Goal: Task Accomplishment & Management: Complete application form

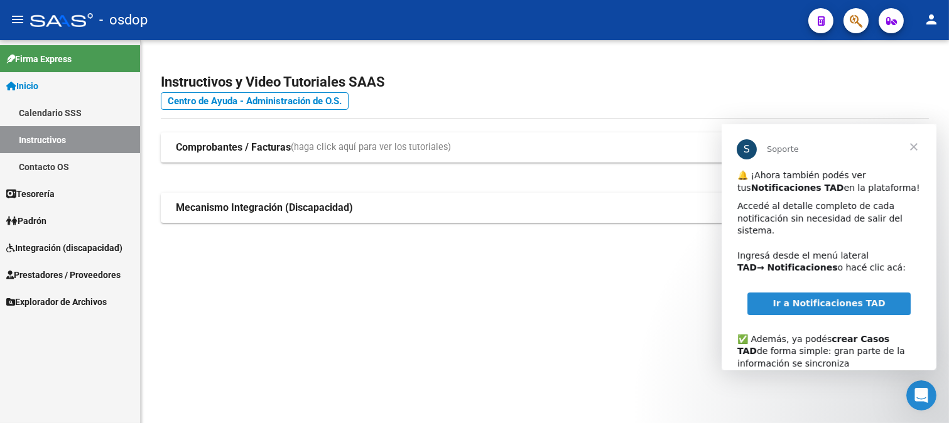
click at [684, 149] on span "Cerrar" at bounding box center [912, 146] width 45 height 45
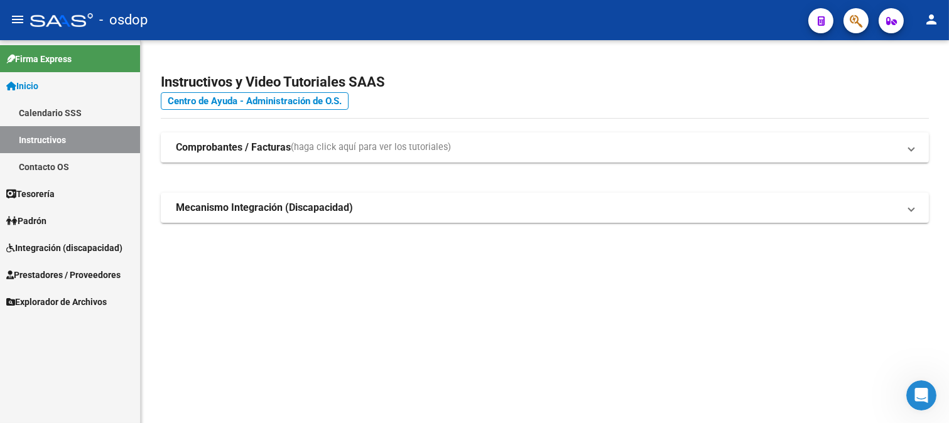
drag, startPoint x: 51, startPoint y: 272, endPoint x: 178, endPoint y: 272, distance: 126.8
click at [53, 272] on span "Prestadores / Proveedores" at bounding box center [63, 275] width 114 height 14
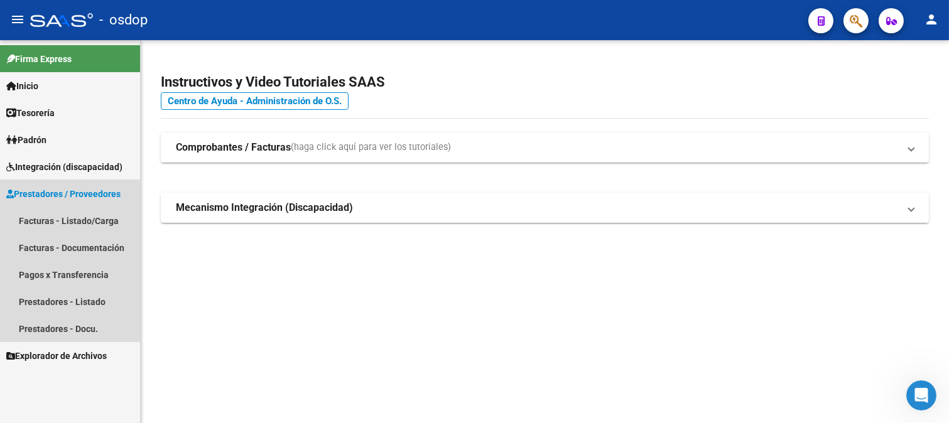
click at [86, 196] on span "Prestadores / Proveedores" at bounding box center [63, 194] width 114 height 14
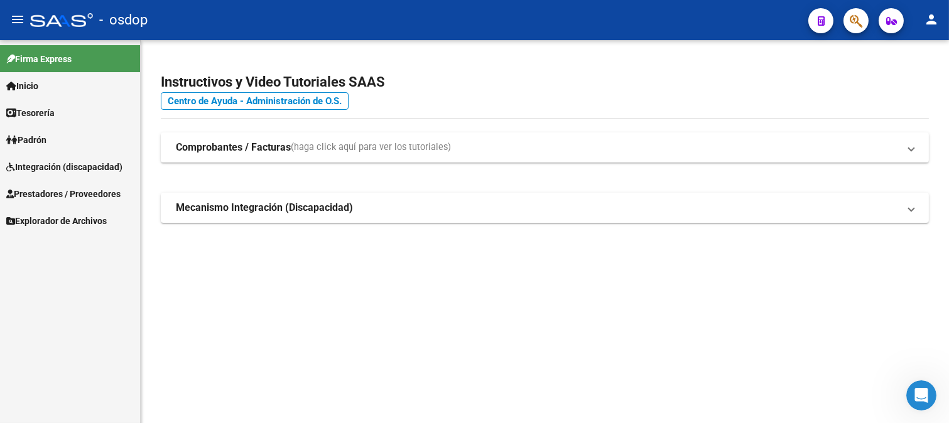
click at [85, 189] on span "Prestadores / Proveedores" at bounding box center [63, 194] width 114 height 14
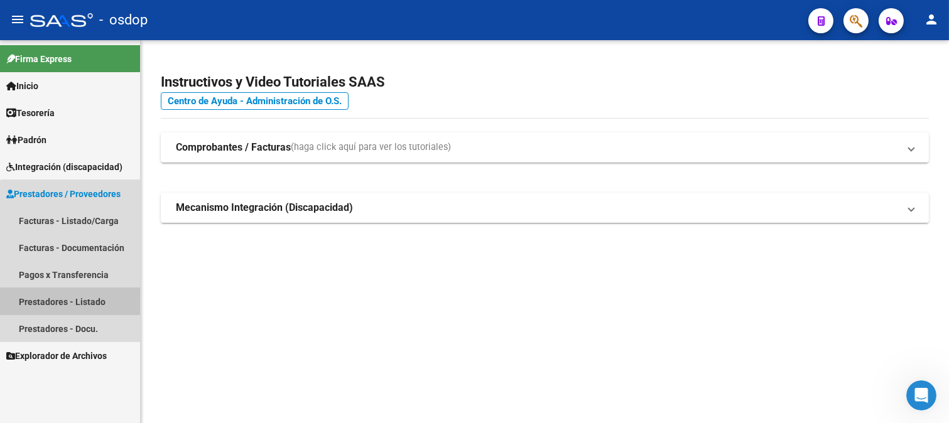
drag, startPoint x: 97, startPoint y: 303, endPoint x: 127, endPoint y: 298, distance: 31.3
click at [98, 303] on link "Prestadores - Listado" at bounding box center [70, 301] width 140 height 27
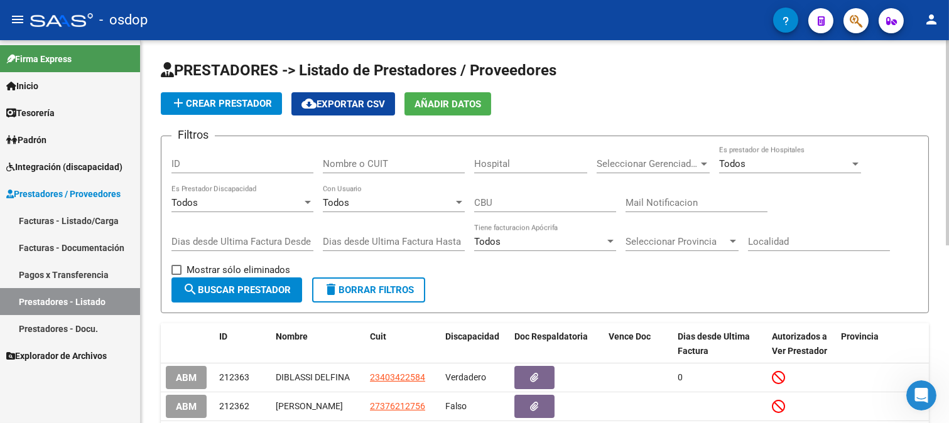
click at [377, 168] on input "Nombre o CUIT" at bounding box center [394, 163] width 142 height 11
type input "30677626379"
click at [280, 290] on span "search Buscar Prestador" at bounding box center [237, 289] width 108 height 11
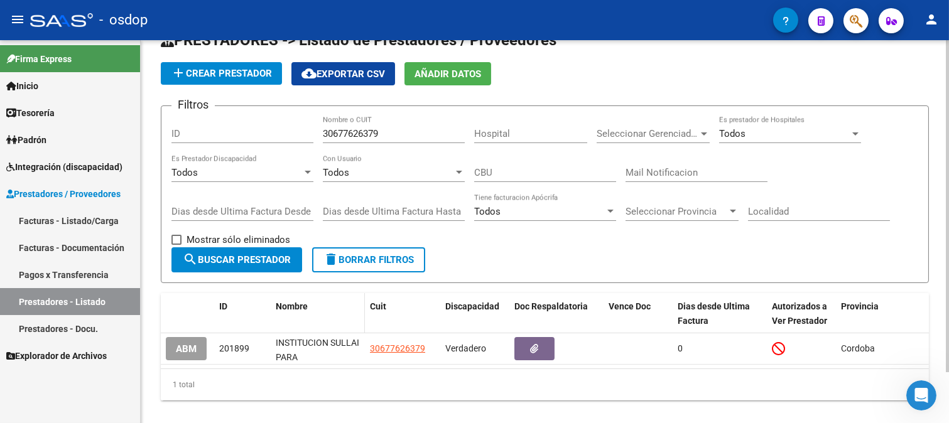
scroll to position [58, 0]
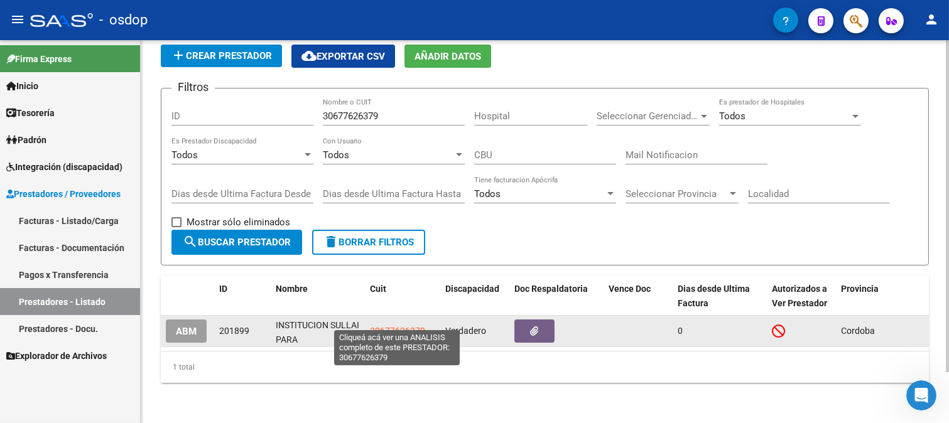
click at [392, 326] on span "30677626379" at bounding box center [397, 331] width 55 height 10
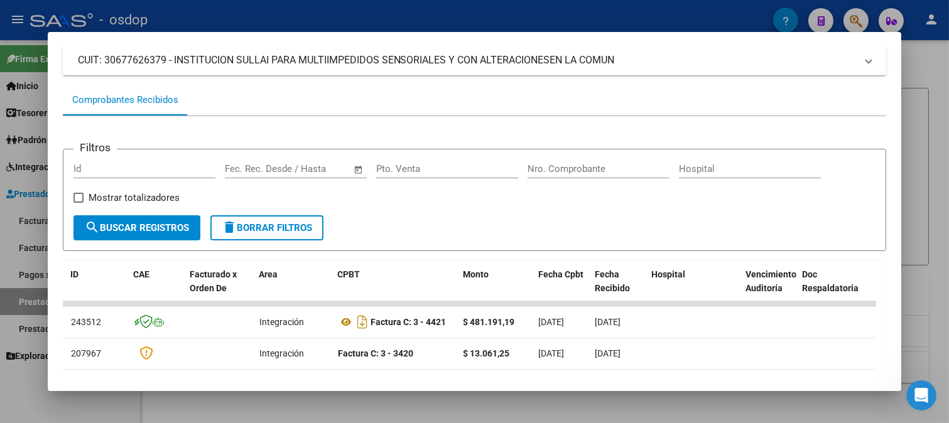
scroll to position [0, 0]
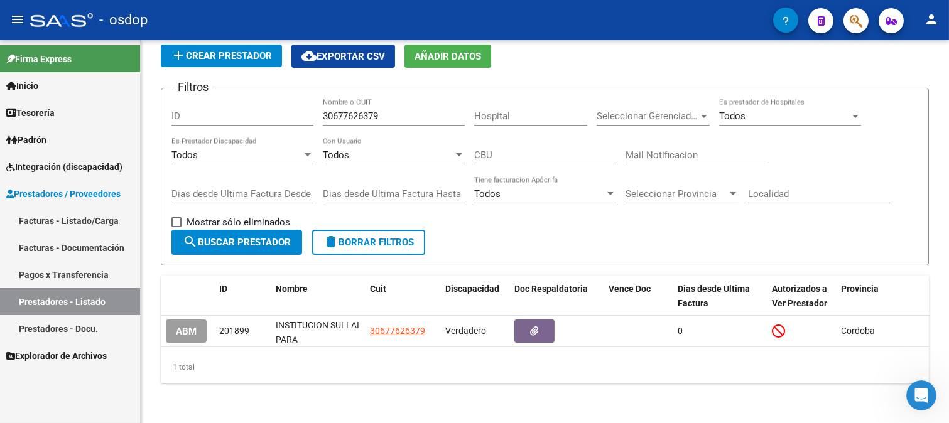
click at [46, 141] on span "Padrón" at bounding box center [26, 140] width 40 height 14
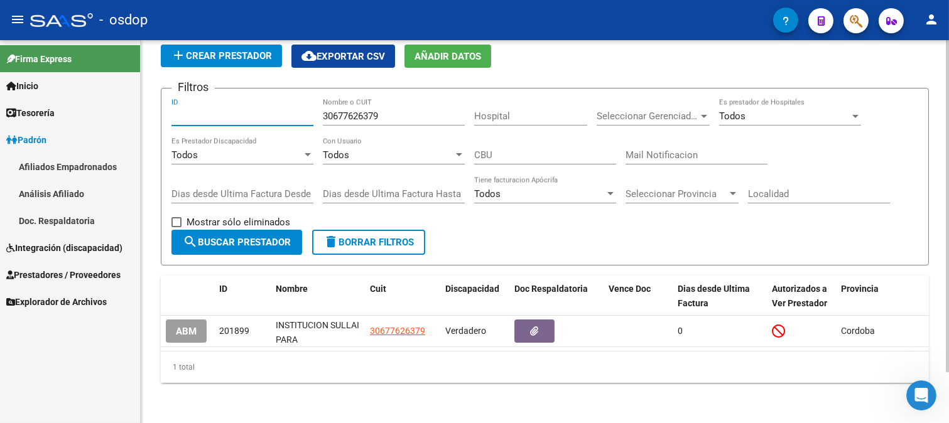
click at [266, 110] on input "ID" at bounding box center [242, 115] width 142 height 11
click at [46, 141] on span "Padrón" at bounding box center [26, 140] width 40 height 14
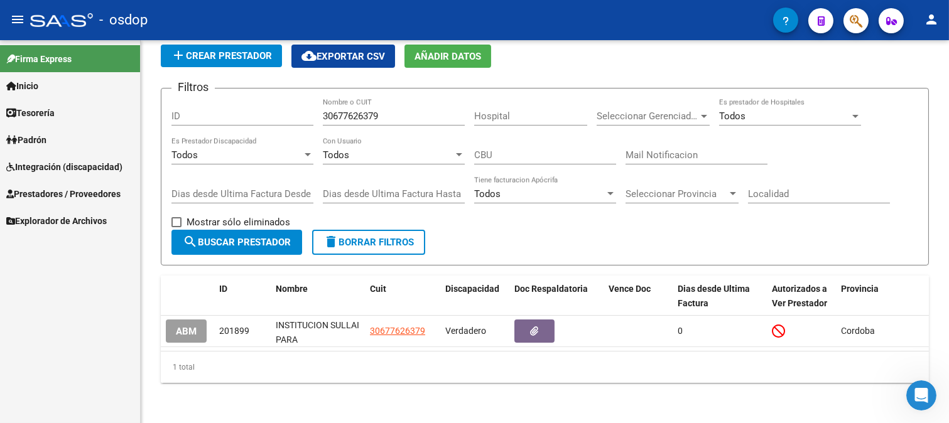
click at [46, 141] on span "Padrón" at bounding box center [26, 140] width 40 height 14
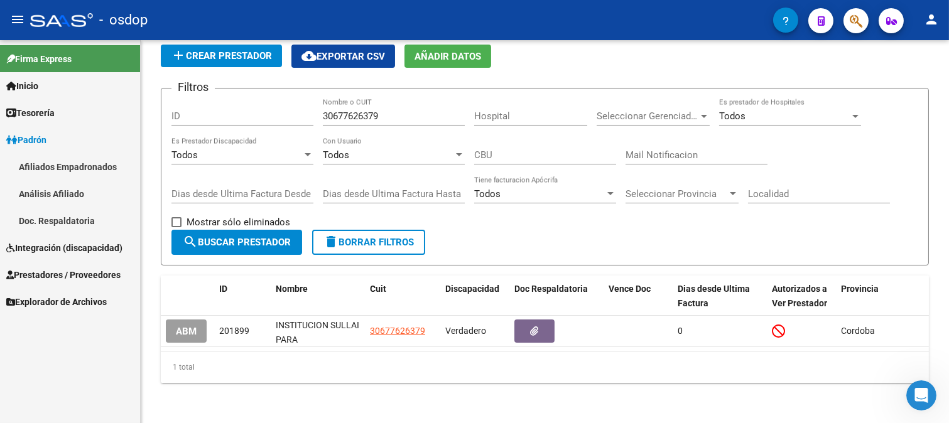
click at [52, 244] on span "Integración (discapacidad)" at bounding box center [64, 248] width 116 height 14
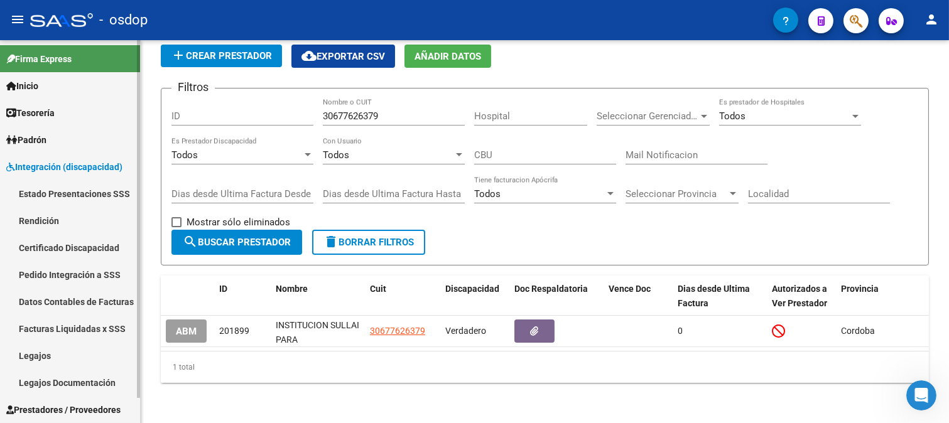
drag, startPoint x: 41, startPoint y: 355, endPoint x: 151, endPoint y: 299, distance: 123.0
click at [42, 354] on link "Legajos" at bounding box center [70, 355] width 140 height 27
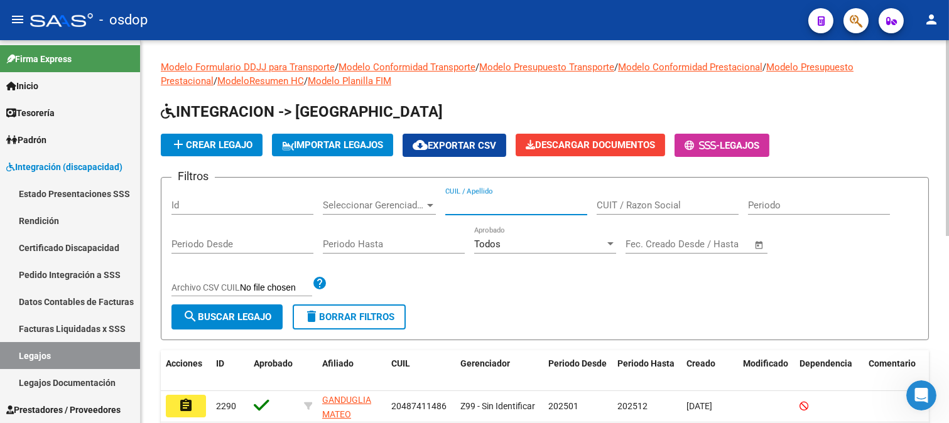
click at [480, 208] on input "CUIL / Apellido" at bounding box center [516, 205] width 142 height 11
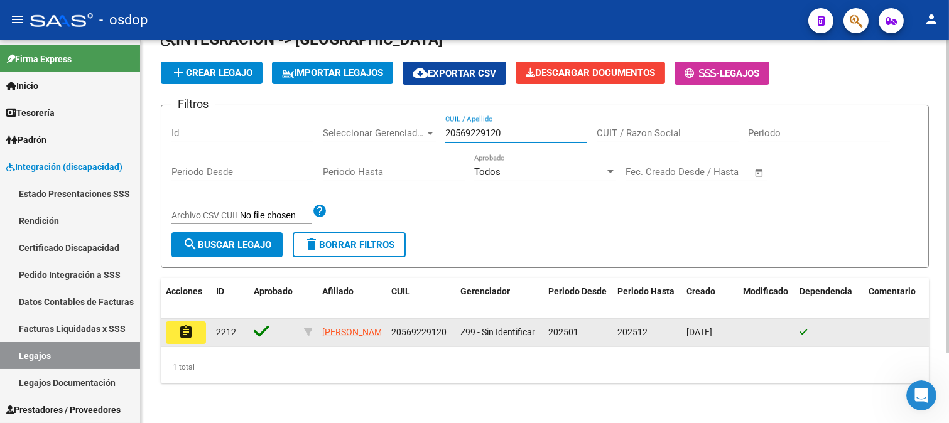
type input "20569229120"
click at [185, 325] on mat-icon "assignment" at bounding box center [185, 332] width 15 height 15
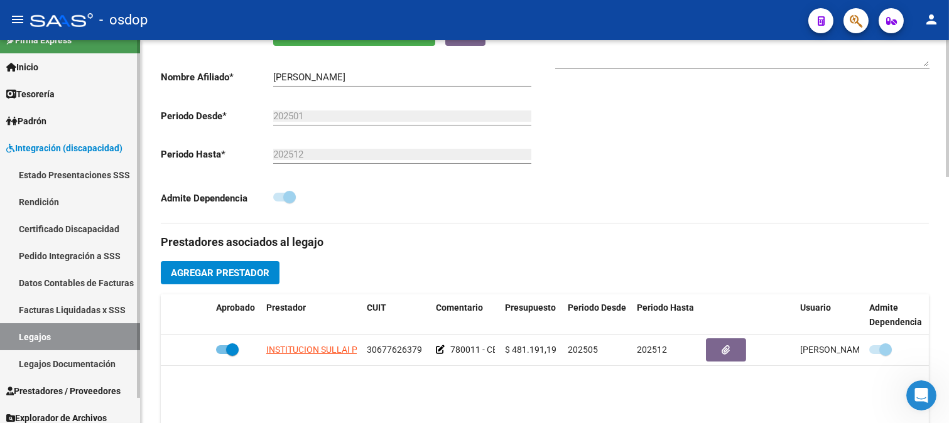
scroll to position [26, 0]
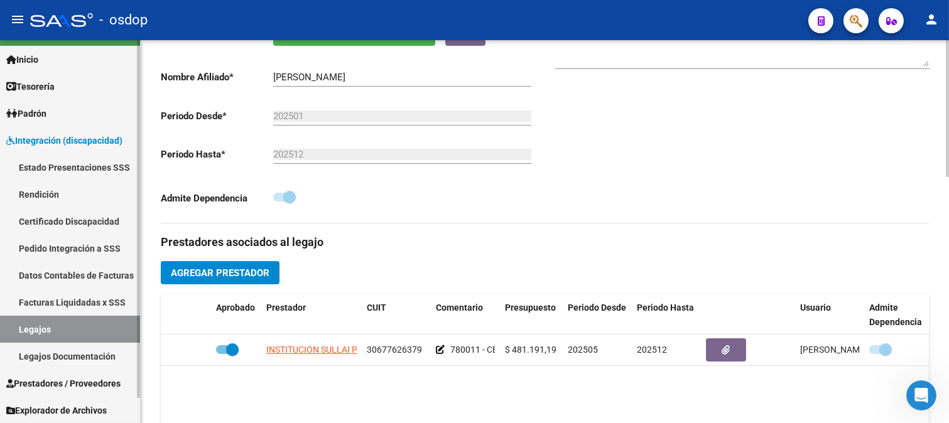
click at [67, 384] on span "Prestadores / Proveedores" at bounding box center [63, 384] width 114 height 14
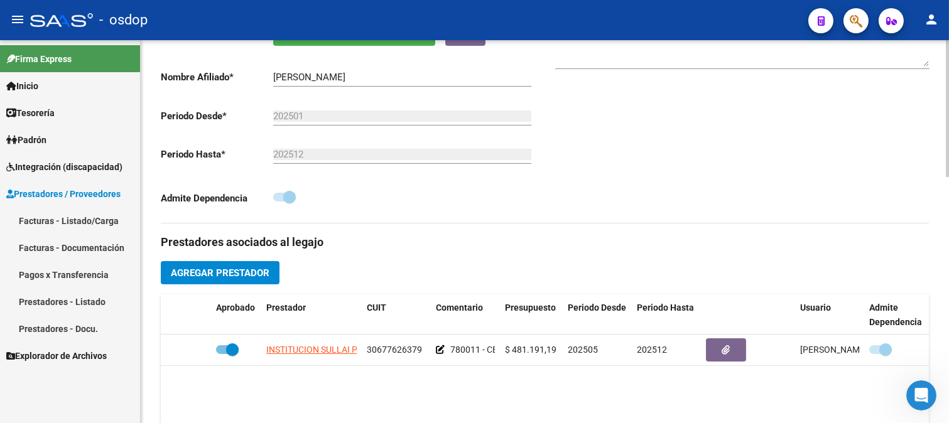
scroll to position [0, 0]
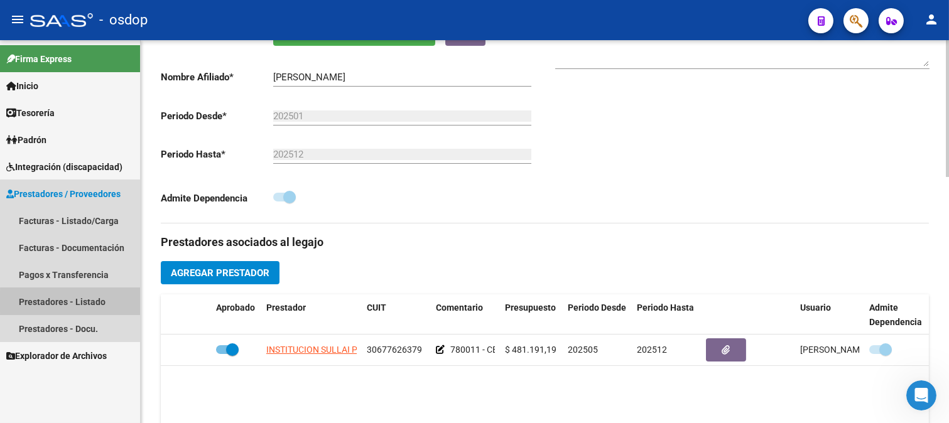
drag, startPoint x: 97, startPoint y: 301, endPoint x: 152, endPoint y: 267, distance: 64.3
click at [99, 300] on link "Prestadores - Listado" at bounding box center [70, 301] width 140 height 27
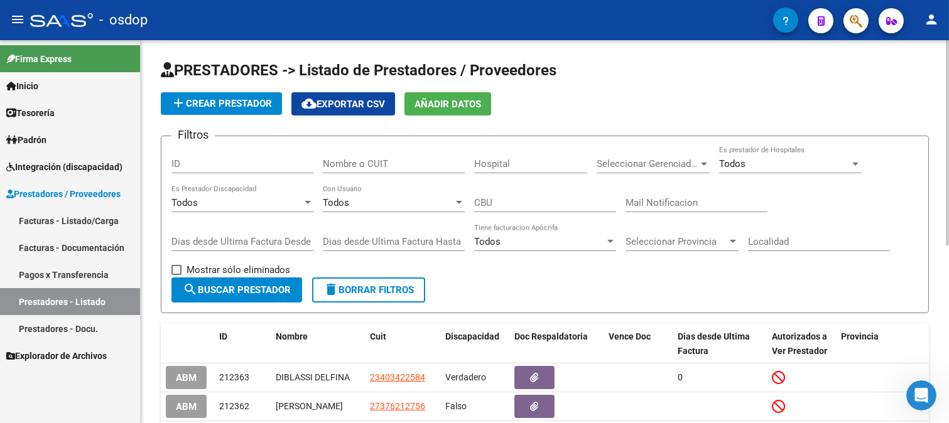
click at [411, 164] on input "Nombre o CUIT" at bounding box center [394, 163] width 142 height 11
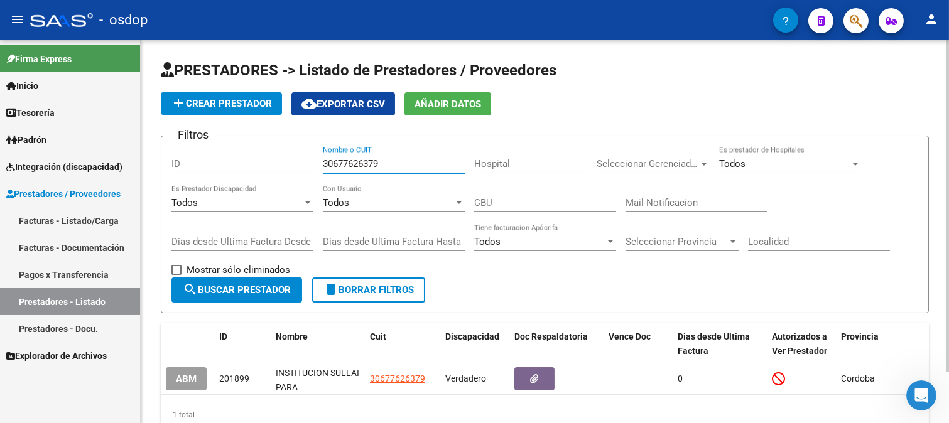
type input "30677626379"
drag, startPoint x: 245, startPoint y: 289, endPoint x: 368, endPoint y: 267, distance: 125.0
click at [245, 289] on span "search Buscar Prestador" at bounding box center [237, 289] width 108 height 11
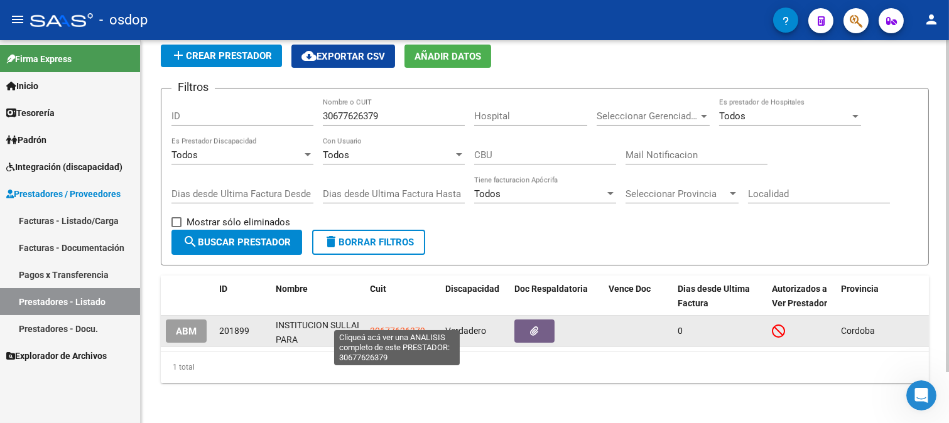
click at [410, 326] on span "30677626379" at bounding box center [397, 331] width 55 height 10
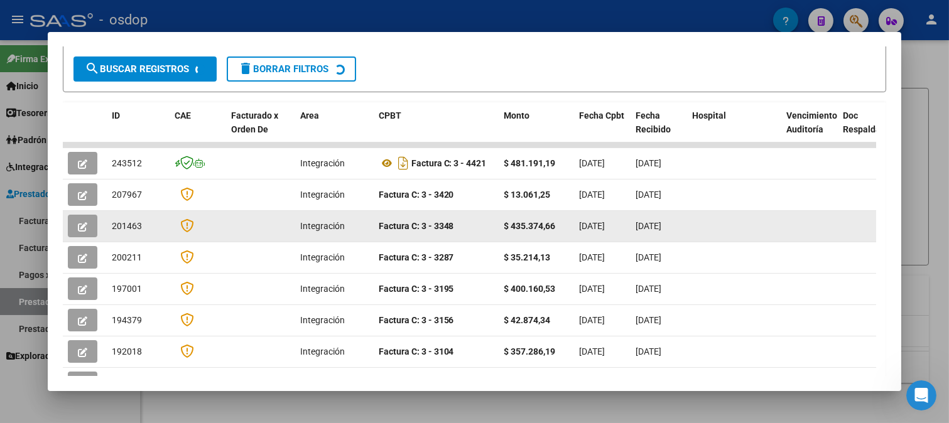
scroll to position [277, 0]
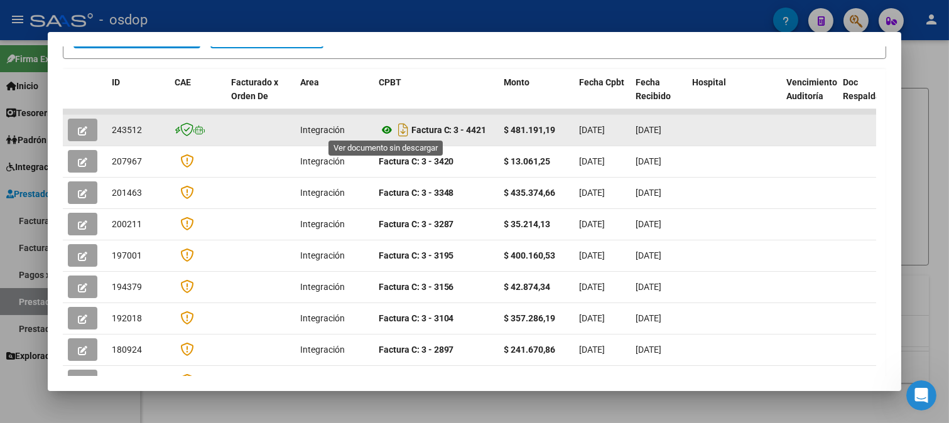
click at [387, 127] on icon at bounding box center [387, 129] width 16 height 15
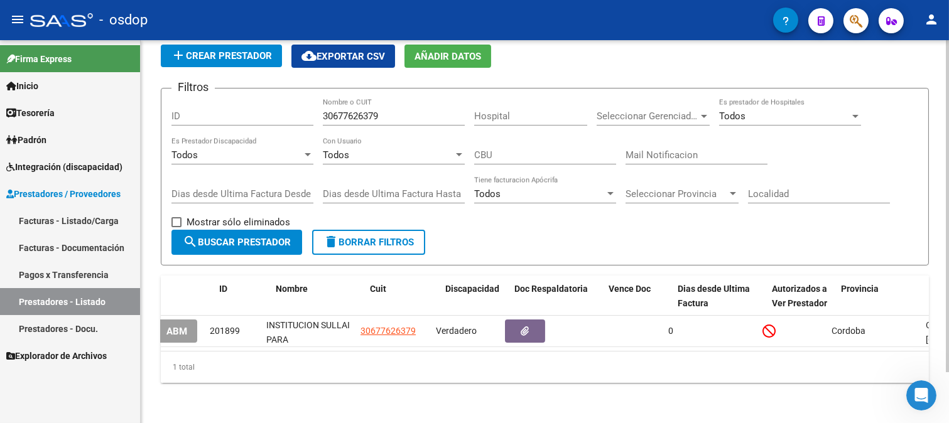
scroll to position [0, 0]
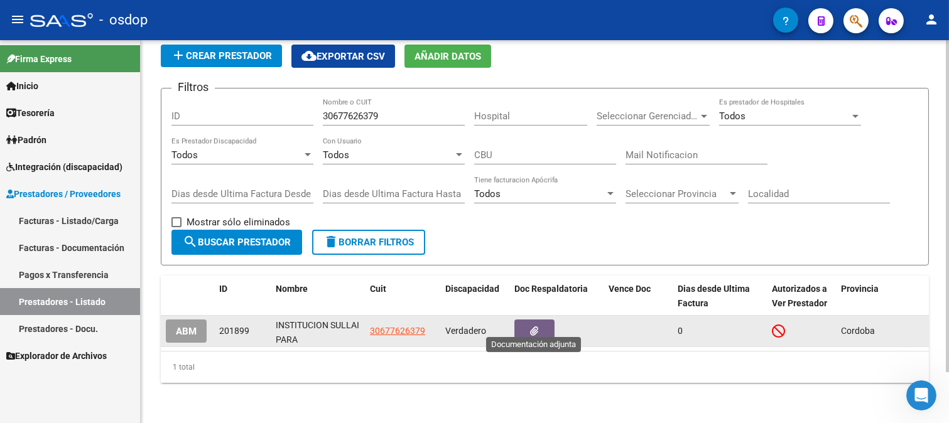
click at [538, 326] on icon "button" at bounding box center [534, 330] width 8 height 9
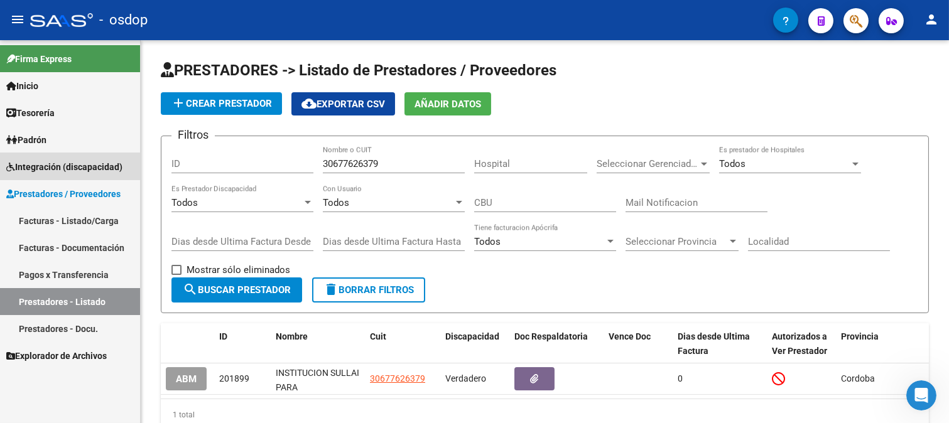
click at [38, 166] on span "Integración (discapacidad)" at bounding box center [64, 167] width 116 height 14
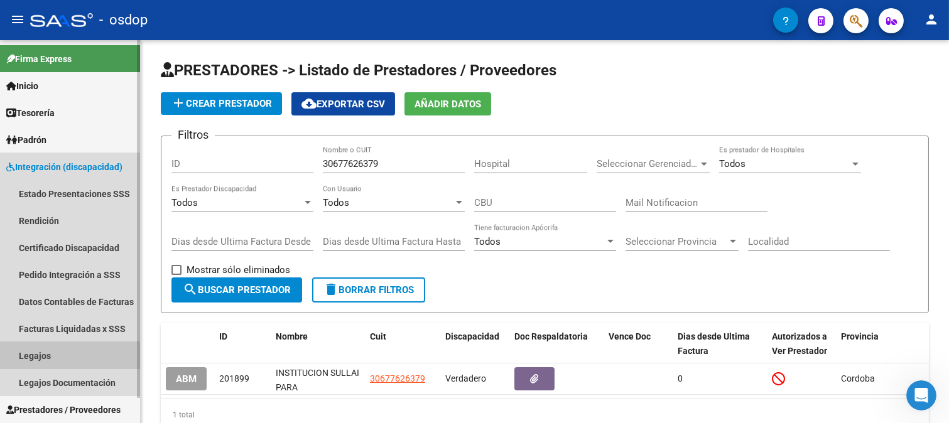
click at [53, 358] on link "Legajos" at bounding box center [70, 355] width 140 height 27
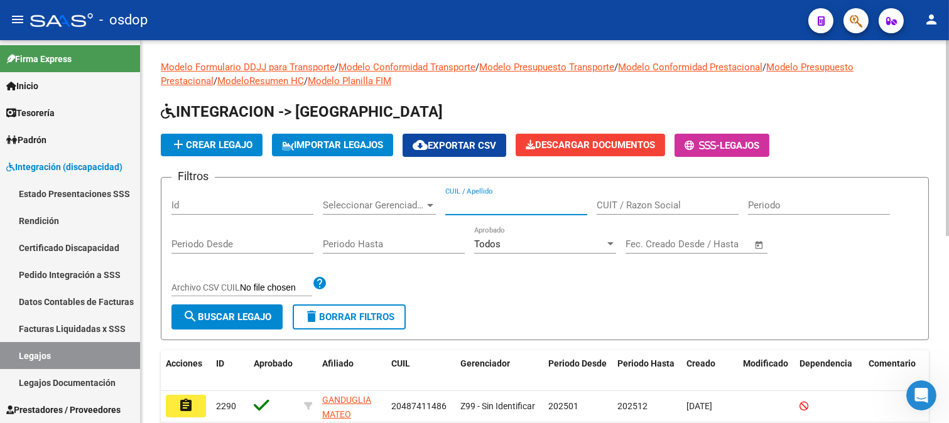
click at [490, 202] on input "CUIL / Apellido" at bounding box center [516, 205] width 142 height 11
type input "2"
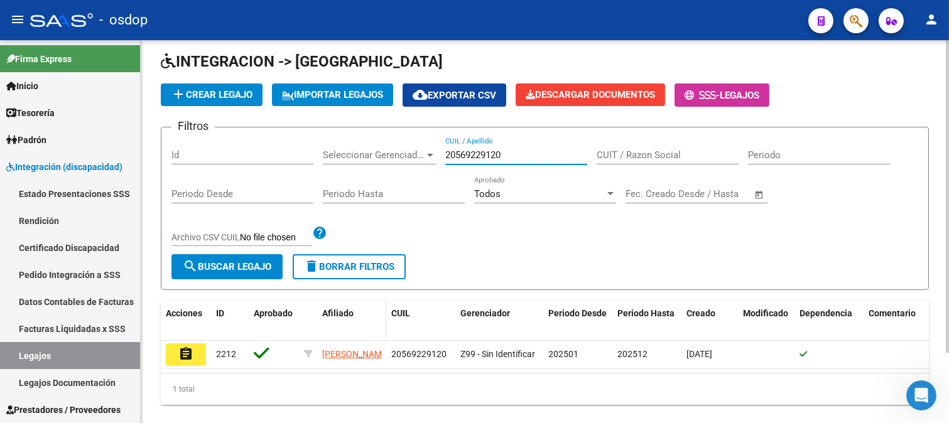
scroll to position [70, 0]
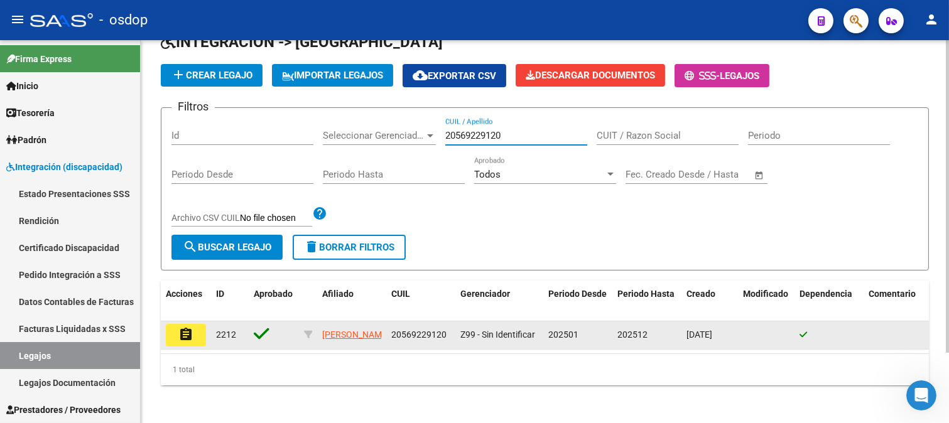
type input "20569229120"
drag, startPoint x: 185, startPoint y: 336, endPoint x: 208, endPoint y: 331, distance: 23.8
click at [185, 335] on mat-icon "assignment" at bounding box center [185, 334] width 15 height 15
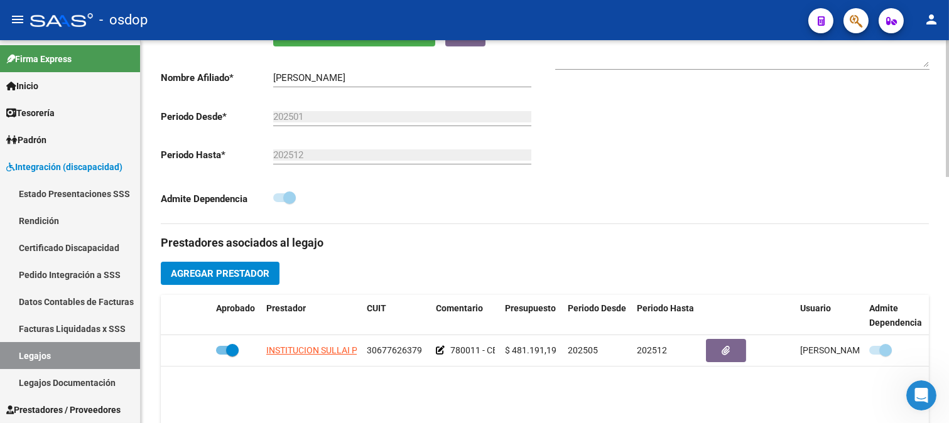
scroll to position [279, 0]
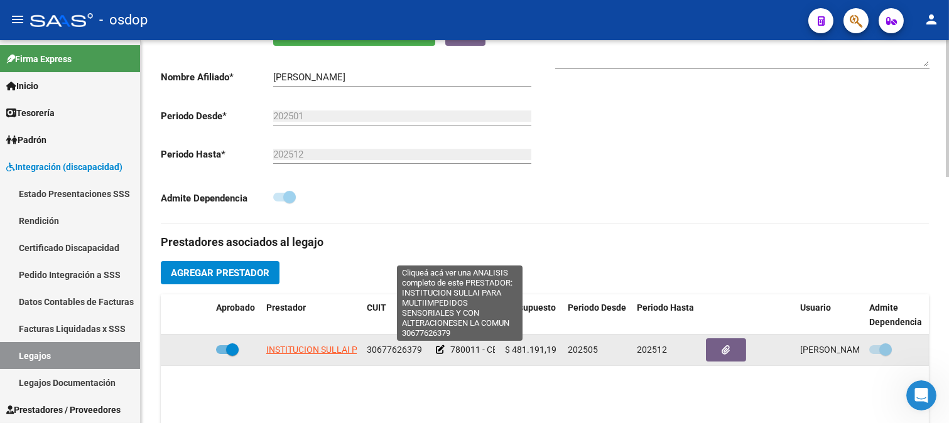
click at [330, 350] on span "INSTITUCION SULLAI PARA MULTIIMPEDIDOS SENSORIALES Y CON ALTERACIONESEN LA COMUN" at bounding box center [458, 350] width 385 height 10
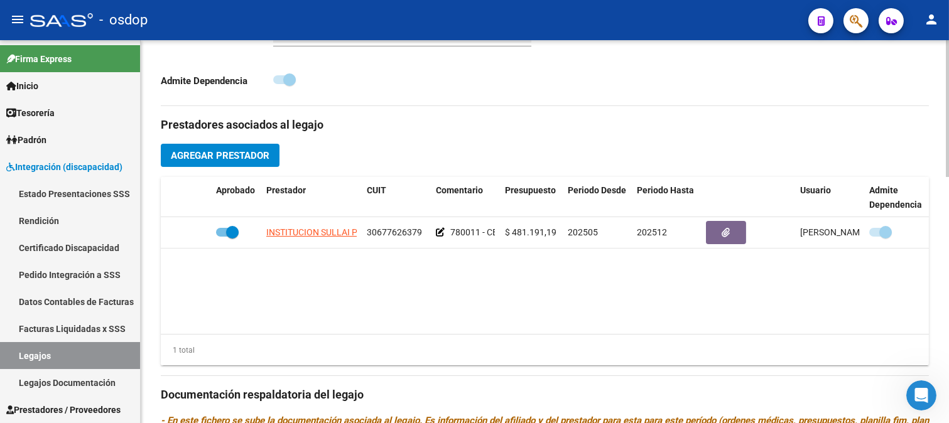
scroll to position [418, 0]
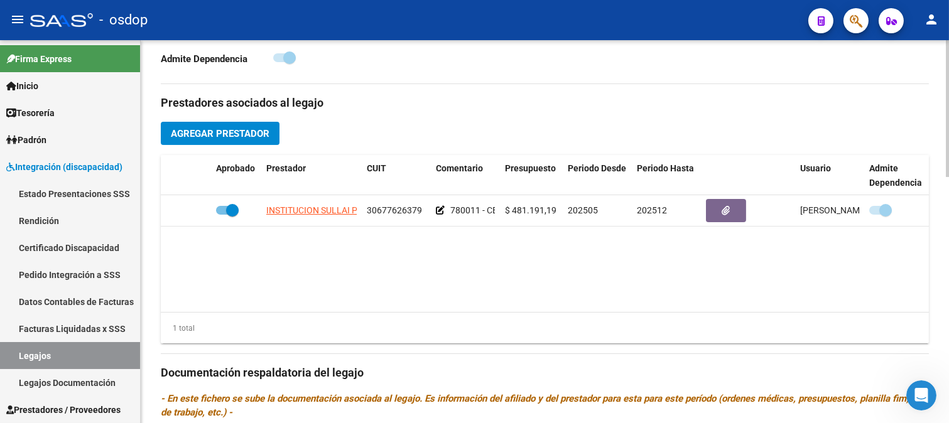
drag, startPoint x: 636, startPoint y: 299, endPoint x: 727, endPoint y: 303, distance: 91.1
click at [684, 303] on datatable-body "INSTITUCION SULLAI PARA MULTIIMPEDIDOS SENSORIALES Y CON ALTERACIONESEN LA COMU…" at bounding box center [545, 253] width 768 height 117
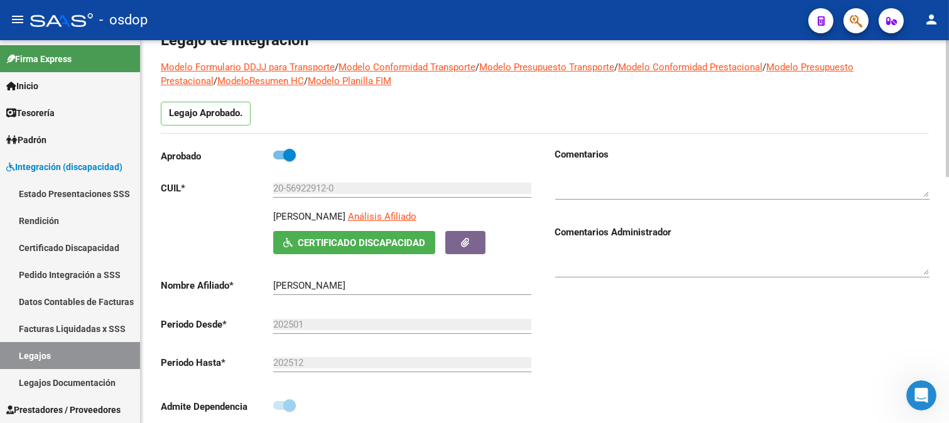
scroll to position [58, 0]
